Goal: Navigation & Orientation: Find specific page/section

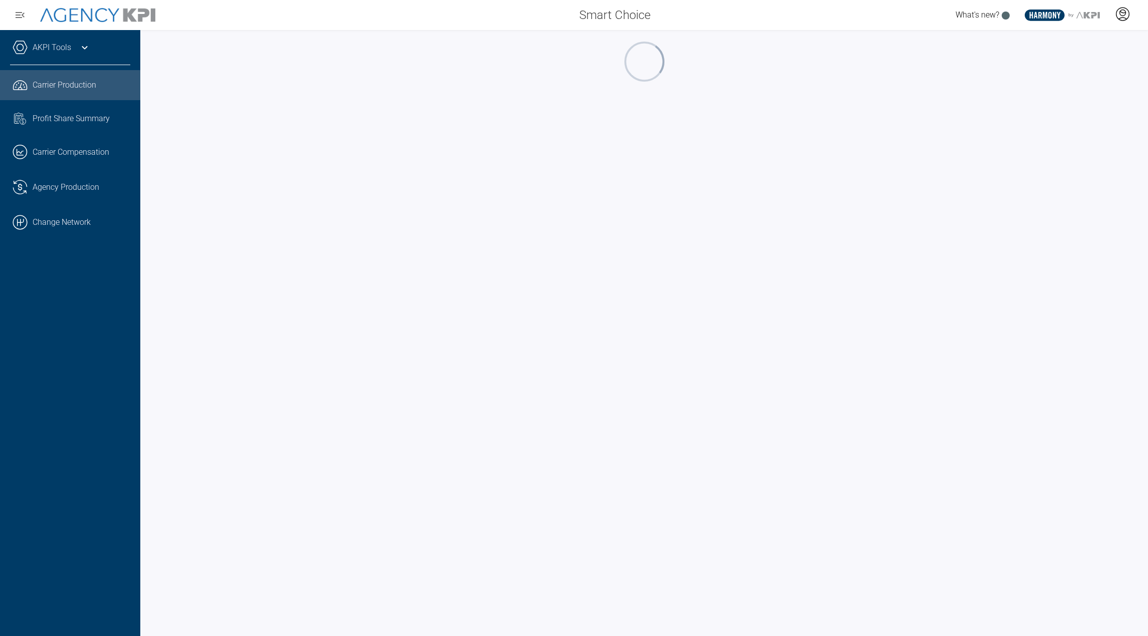
click at [1128, 19] on icon at bounding box center [1123, 14] width 13 height 13
click at [1093, 38] on span "Admin Portal" at bounding box center [1074, 42] width 44 height 8
click at [1122, 27] on div "Smart Choice What's new? .st0{fill:#003B66;} .st1{fill:#FFFFFF;} .st2{fill:#949…" at bounding box center [574, 15] width 1148 height 30
click at [1125, 18] on icon at bounding box center [1123, 19] width 8 height 2
click at [1094, 71] on li "Log Out" at bounding box center [1083, 70] width 108 height 21
